Goal: Check status: Check status

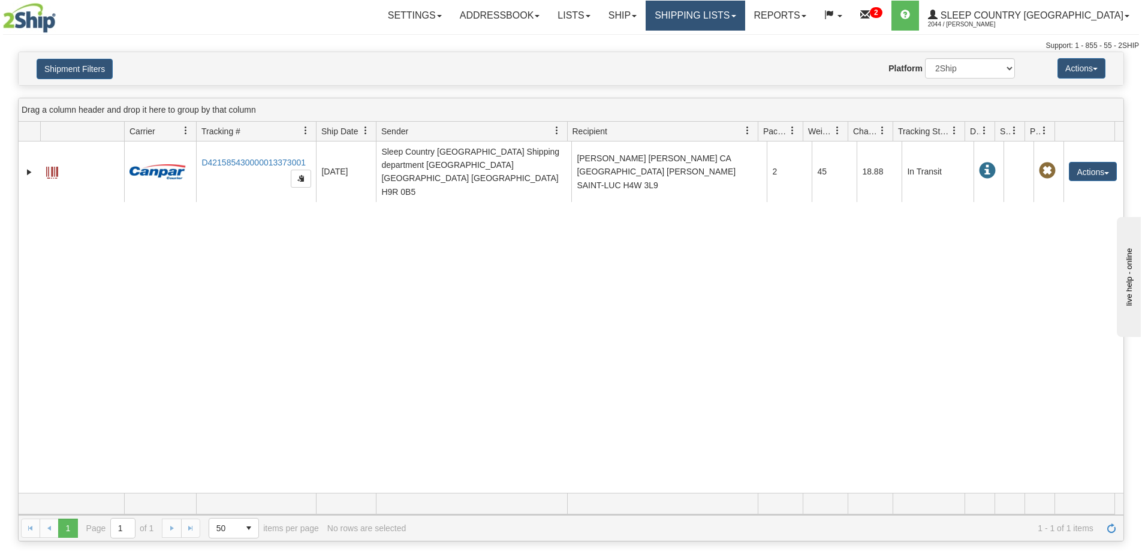
click at [730, 20] on link "Shipping lists" at bounding box center [695, 16] width 99 height 30
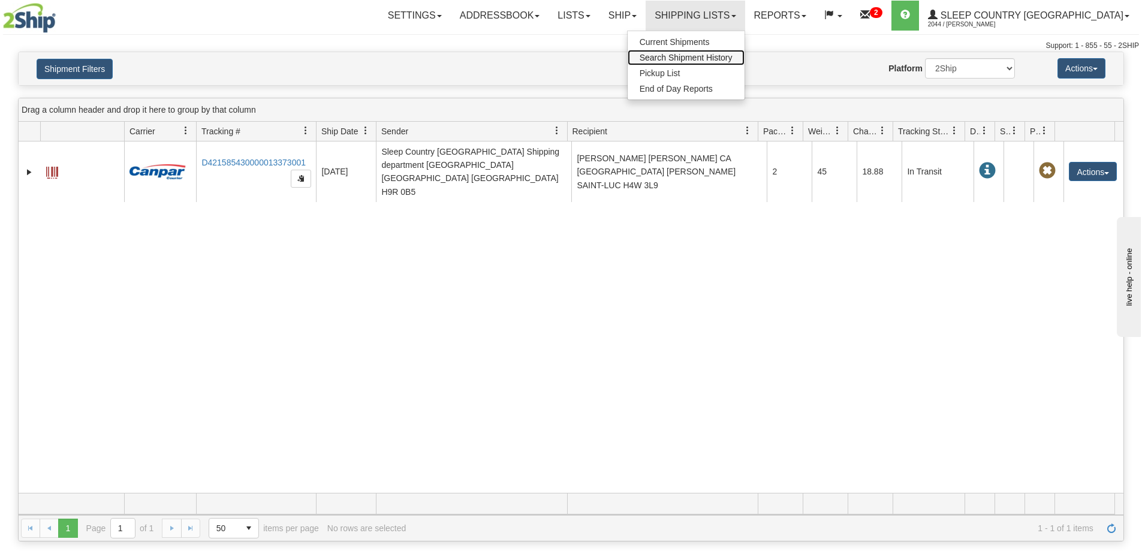
click at [720, 59] on span "Search Shipment History" at bounding box center [686, 58] width 93 height 10
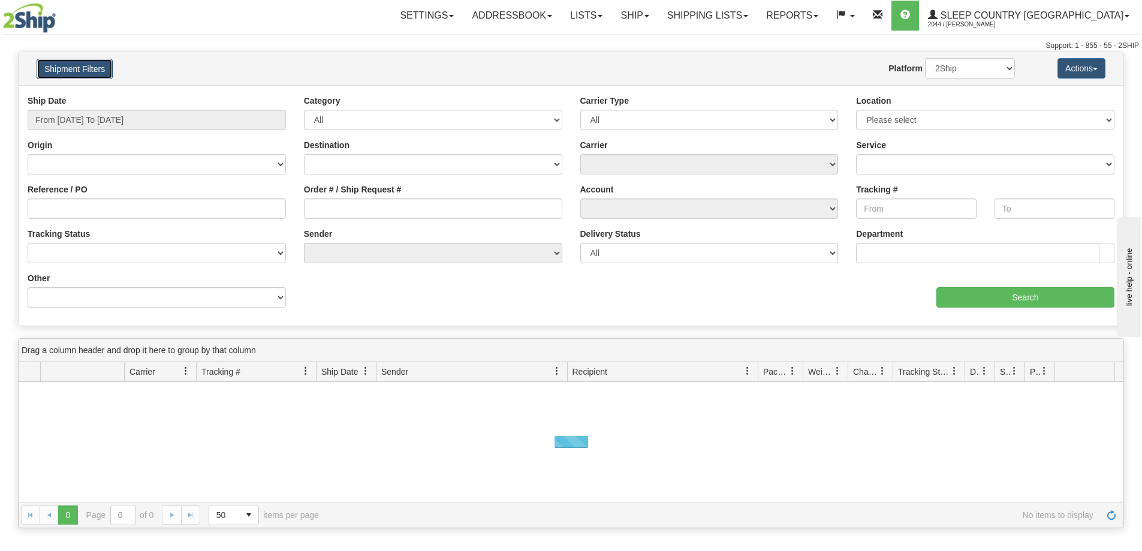
click at [62, 69] on button "Shipment Filters" at bounding box center [75, 69] width 76 height 20
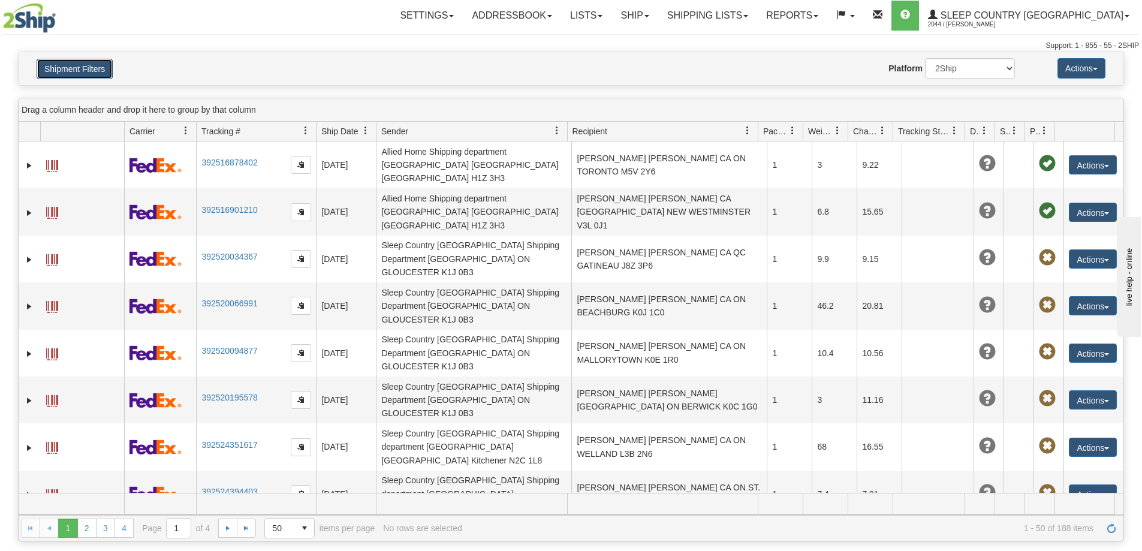
click at [79, 68] on button "Shipment Filters" at bounding box center [75, 69] width 76 height 20
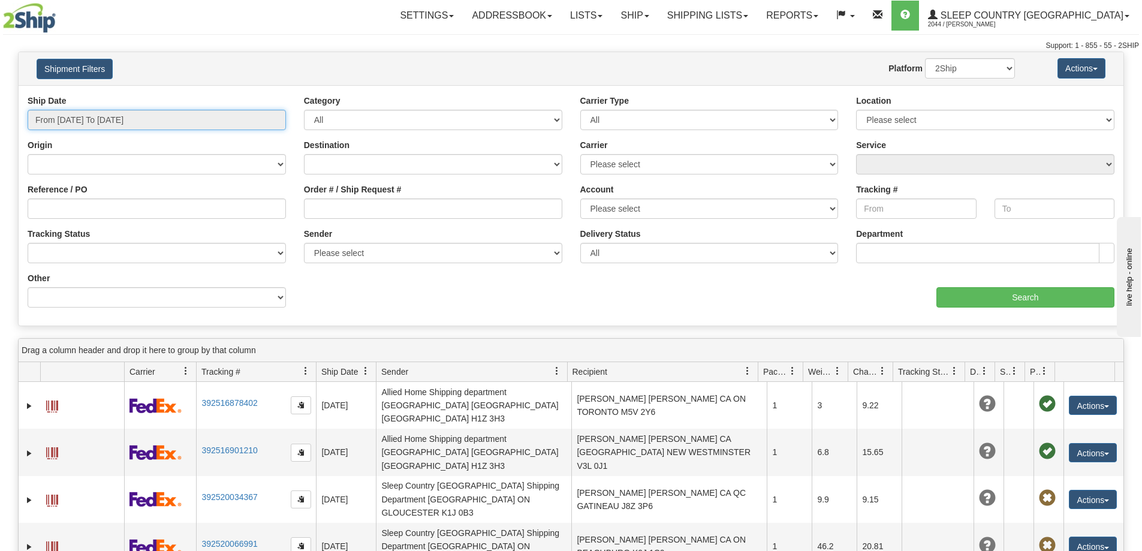
click at [62, 117] on input "From [DATE] To [DATE]" at bounding box center [157, 120] width 258 height 20
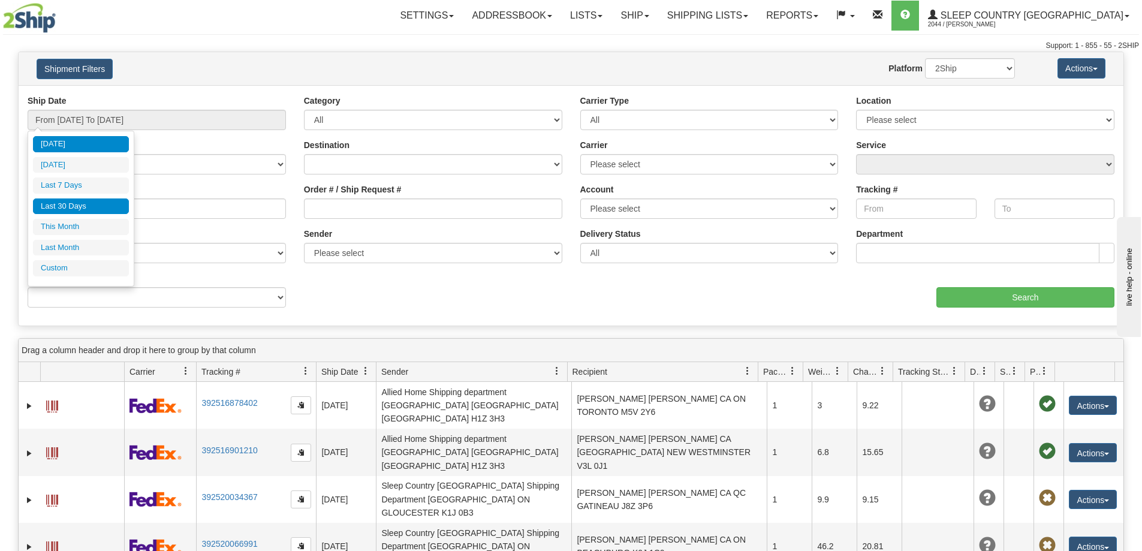
click at [67, 202] on li "Last 30 Days" at bounding box center [81, 206] width 96 height 16
type input "From [DATE] To [DATE]"
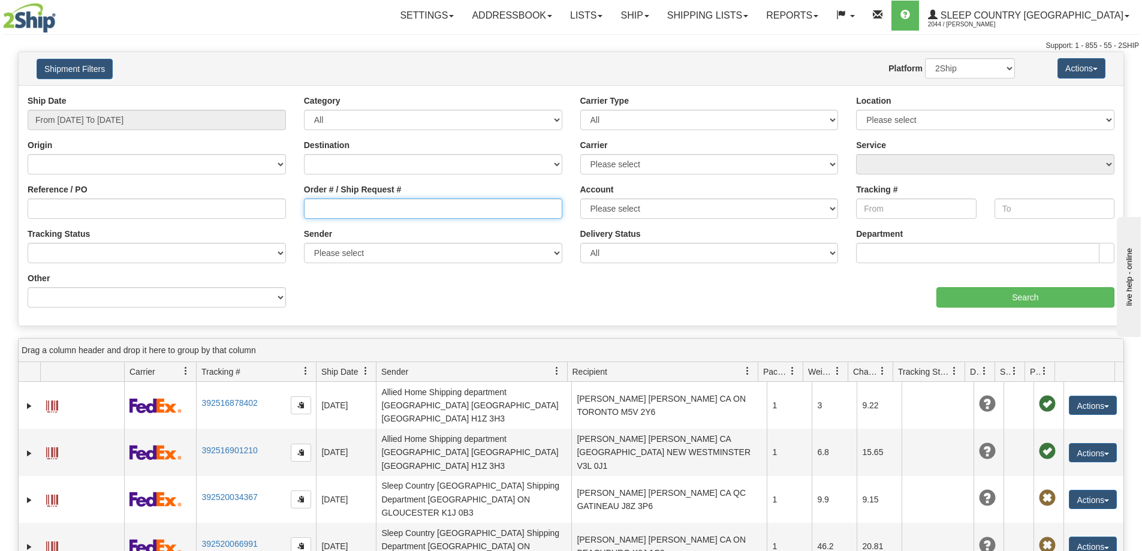
click at [336, 213] on input "Order # / Ship Request #" at bounding box center [433, 208] width 258 height 20
paste input "9000I027924"
type input "9000I027924"
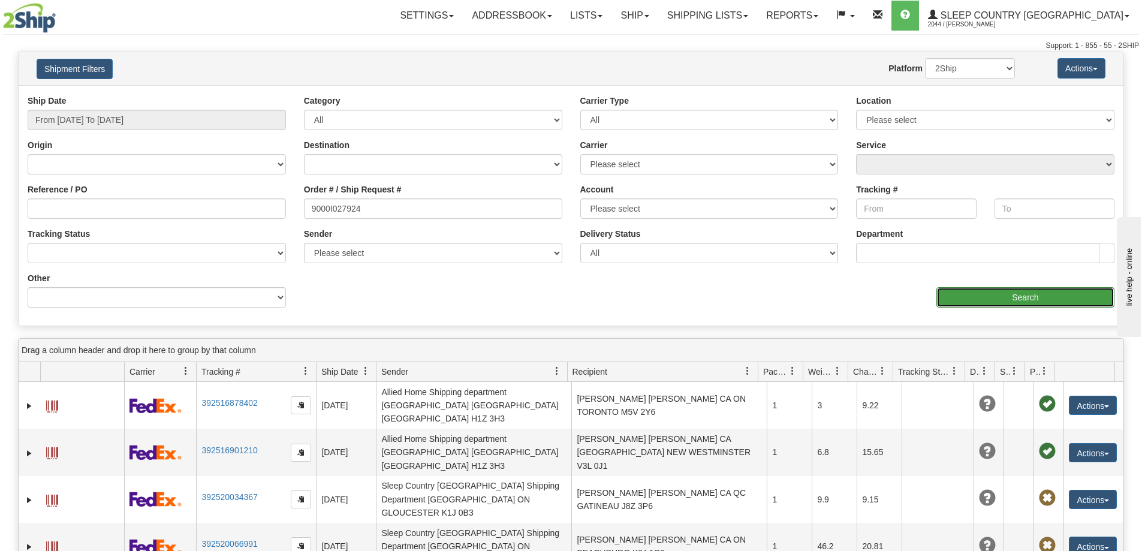
click at [1019, 302] on input "Search" at bounding box center [1025, 297] width 178 height 20
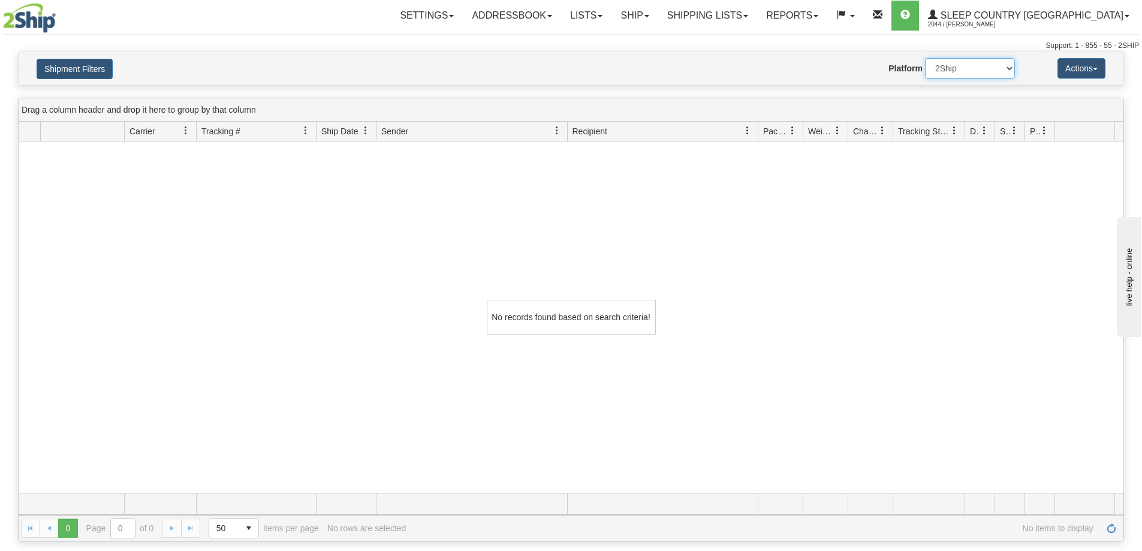
click at [956, 71] on select "2Ship Imported" at bounding box center [970, 68] width 90 height 20
select select "1"
click at [925, 58] on select "2Ship Imported" at bounding box center [970, 68] width 90 height 20
click at [757, 20] on link "Shipping lists" at bounding box center [707, 16] width 99 height 30
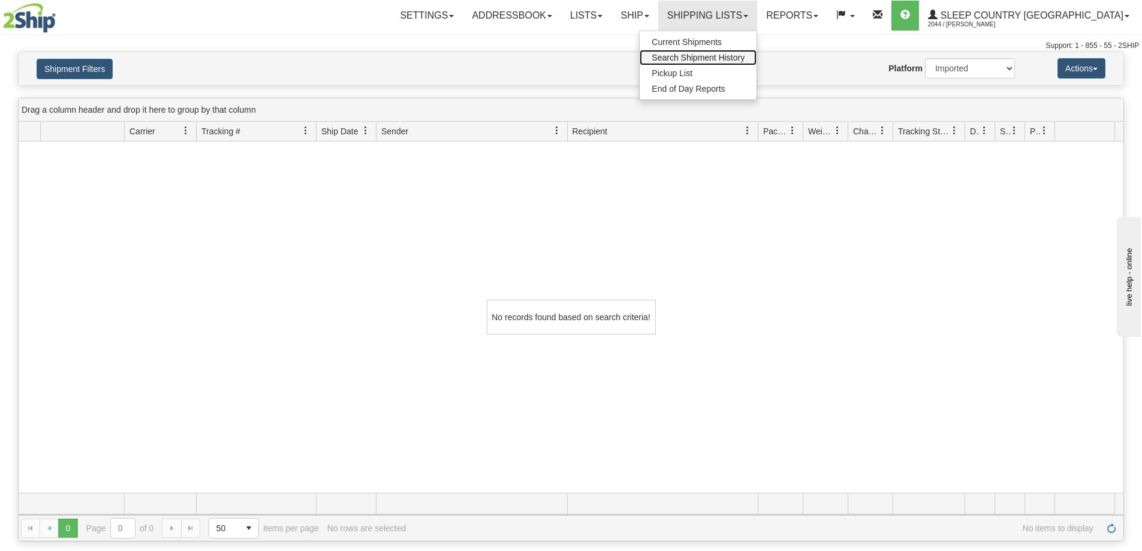
click at [744, 55] on span "Search Shipment History" at bounding box center [698, 58] width 93 height 10
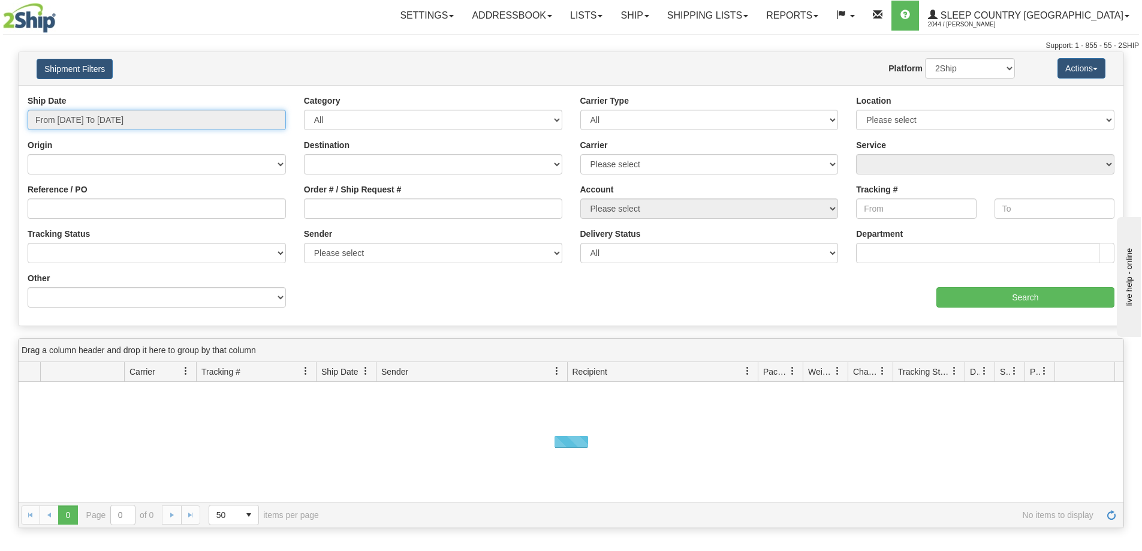
click at [51, 120] on input "From [DATE] To [DATE]" at bounding box center [157, 120] width 258 height 20
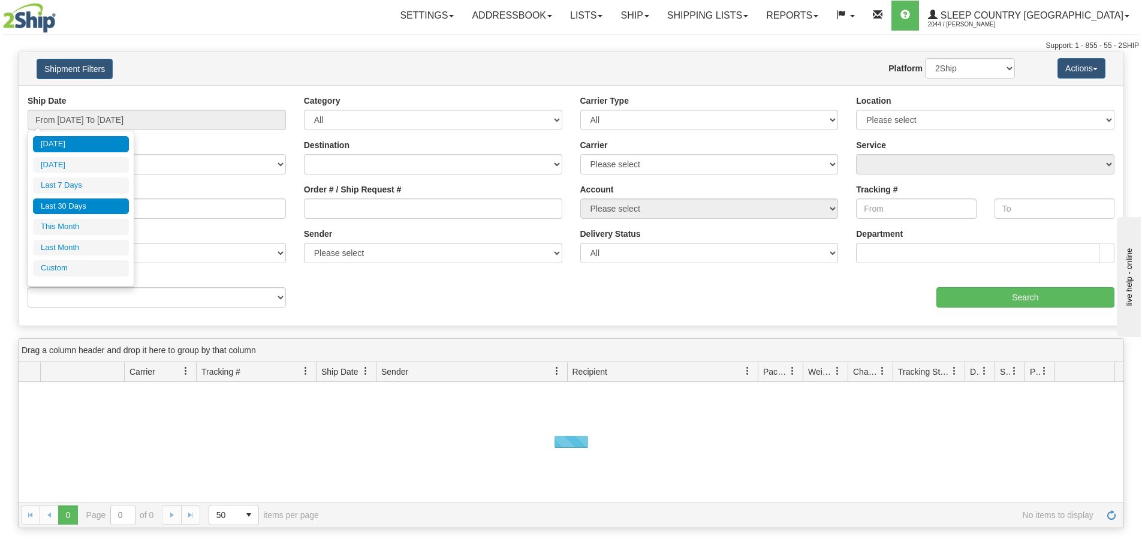
click at [43, 211] on li "Last 30 Days" at bounding box center [81, 206] width 96 height 16
type input "From [DATE] To [DATE]"
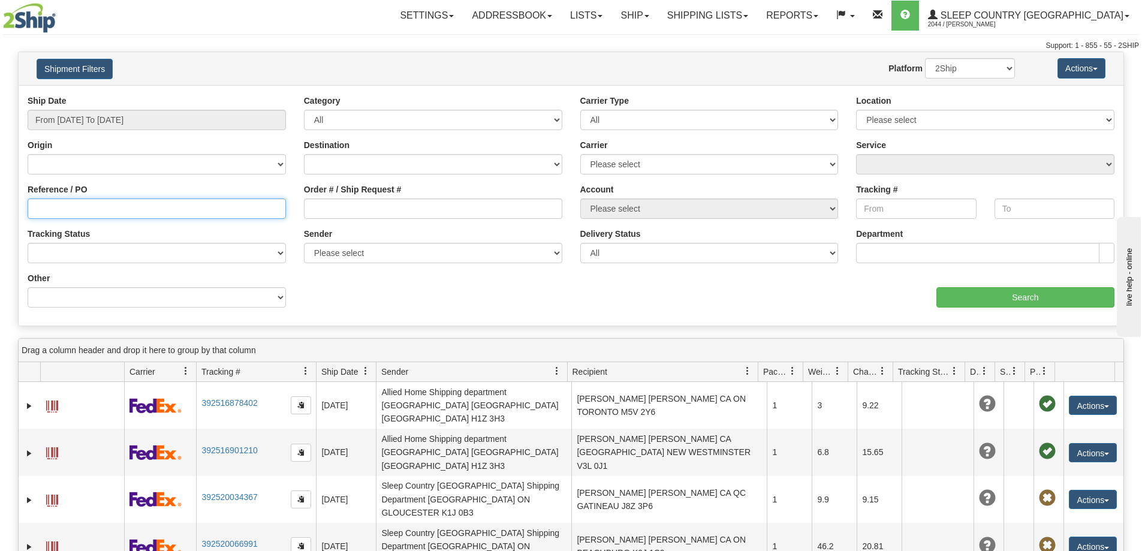
click at [93, 210] on input "Reference / PO" at bounding box center [157, 208] width 258 height 20
paste input "9000I027924"
type input "9000I027924"
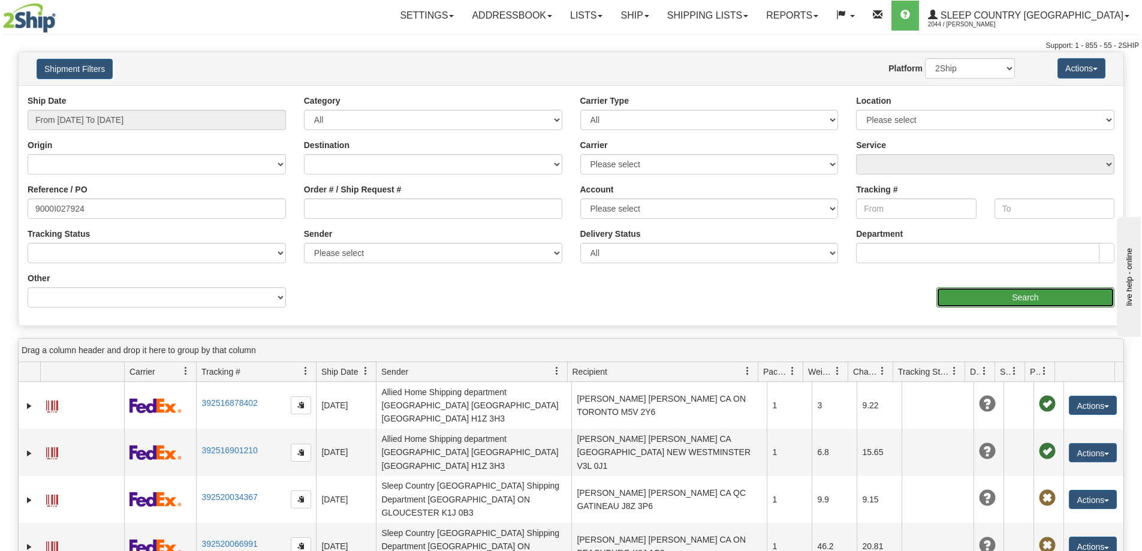
click at [1033, 298] on input "Search" at bounding box center [1025, 297] width 178 height 20
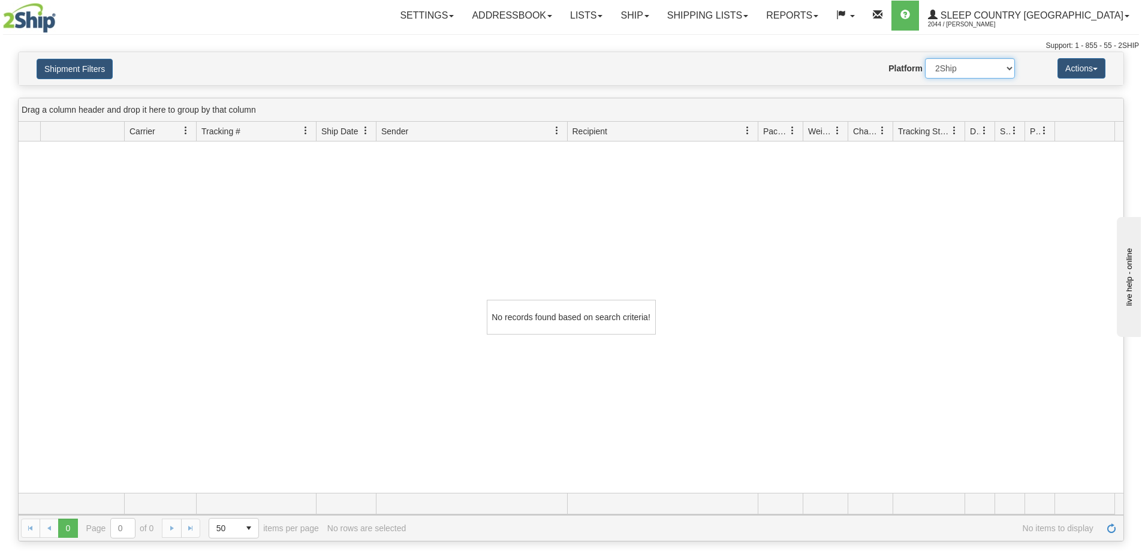
click at [955, 63] on select "2Ship Imported" at bounding box center [970, 68] width 90 height 20
select select "1"
click at [925, 58] on select "2Ship Imported" at bounding box center [970, 68] width 90 height 20
click at [379, 445] on div "No records found based on search criteria!" at bounding box center [571, 316] width 1105 height 351
